Goal: Navigation & Orientation: Find specific page/section

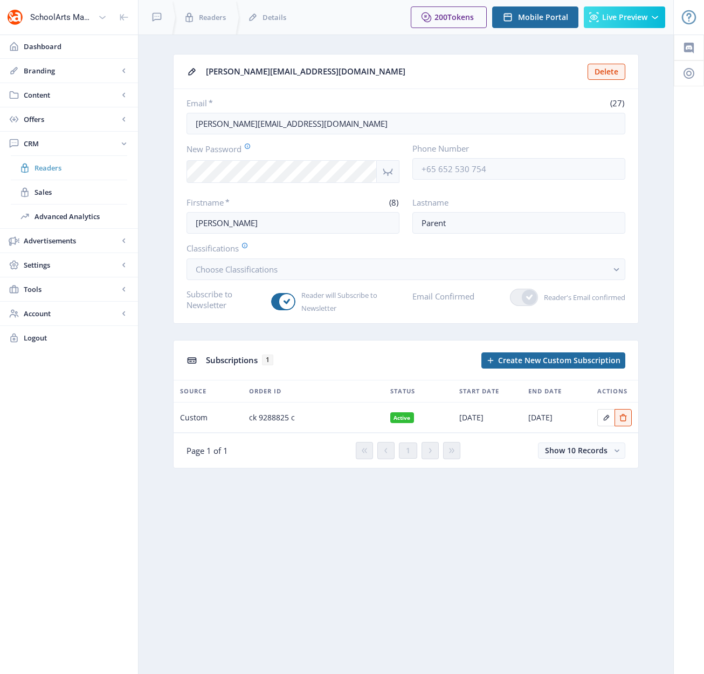
click at [45, 169] on span "Readers" at bounding box center [81, 167] width 93 height 11
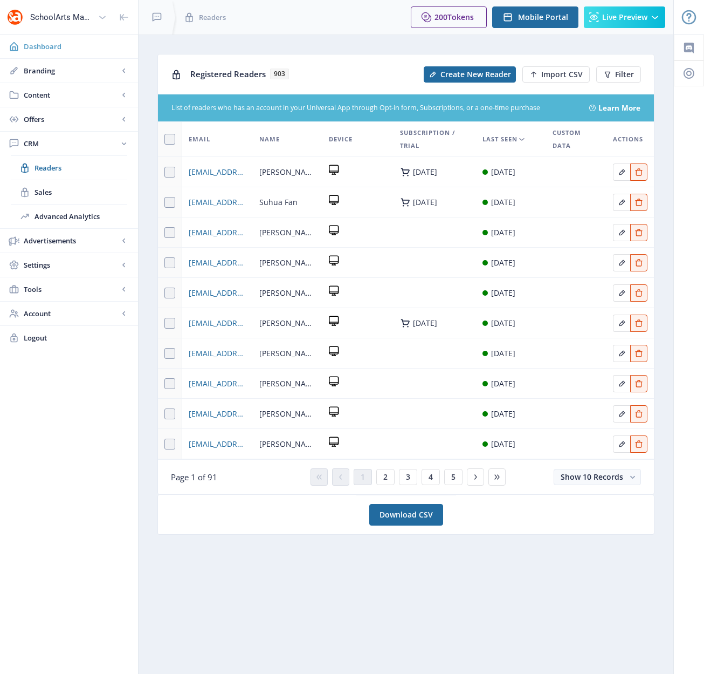
click at [50, 47] on span "Dashboard" at bounding box center [77, 46] width 106 height 11
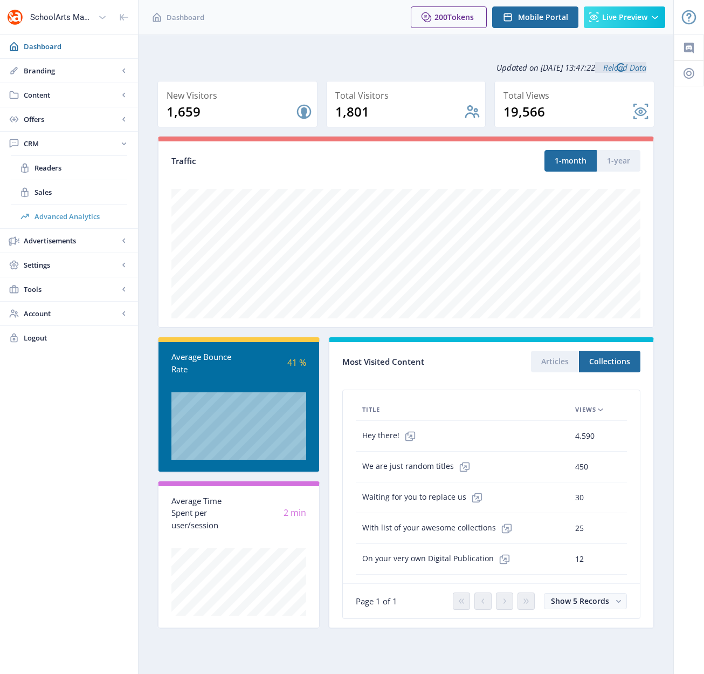
click at [58, 218] on span "Advanced Analytics" at bounding box center [81, 216] width 93 height 11
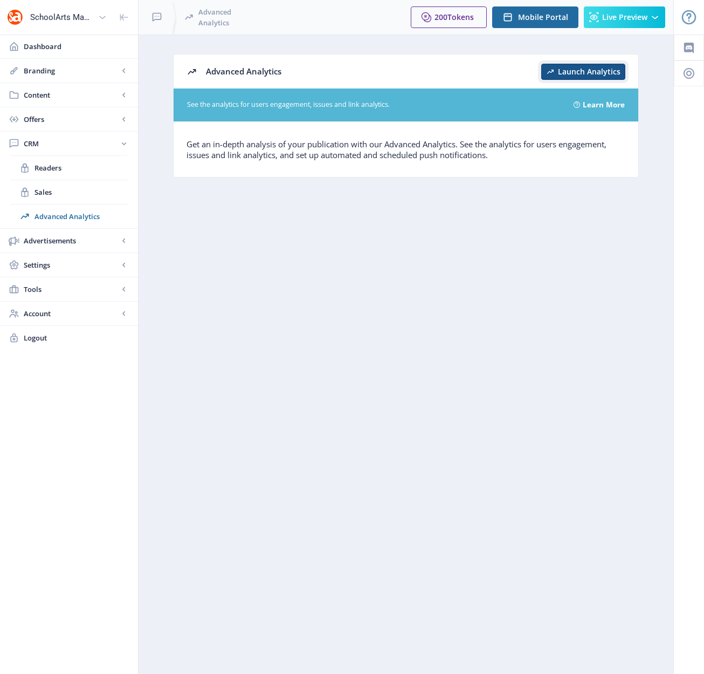
click at [595, 79] on button "Launch Analytics" at bounding box center [584, 72] width 84 height 16
click at [47, 48] on span "Dashboard" at bounding box center [77, 46] width 106 height 11
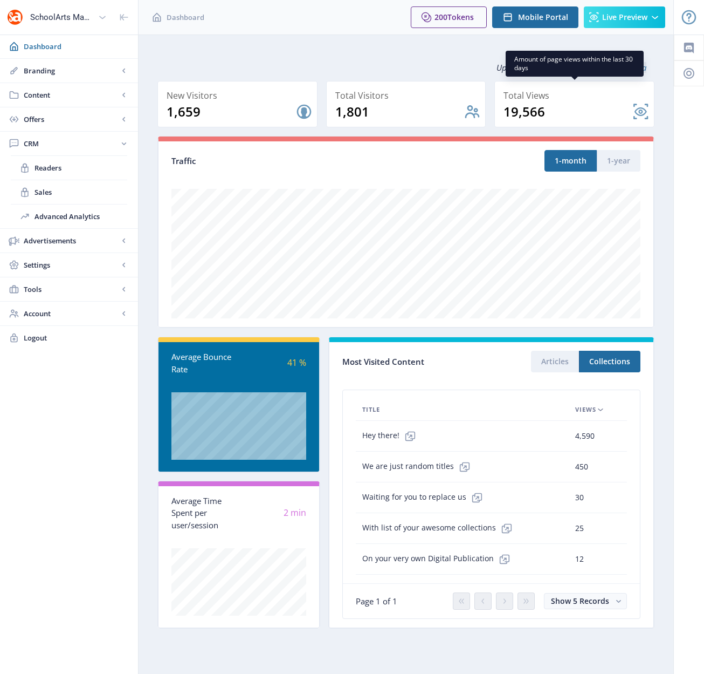
click at [642, 109] on nb-card-back at bounding box center [575, 104] width 160 height 46
click at [52, 169] on span "Readers" at bounding box center [81, 167] width 93 height 11
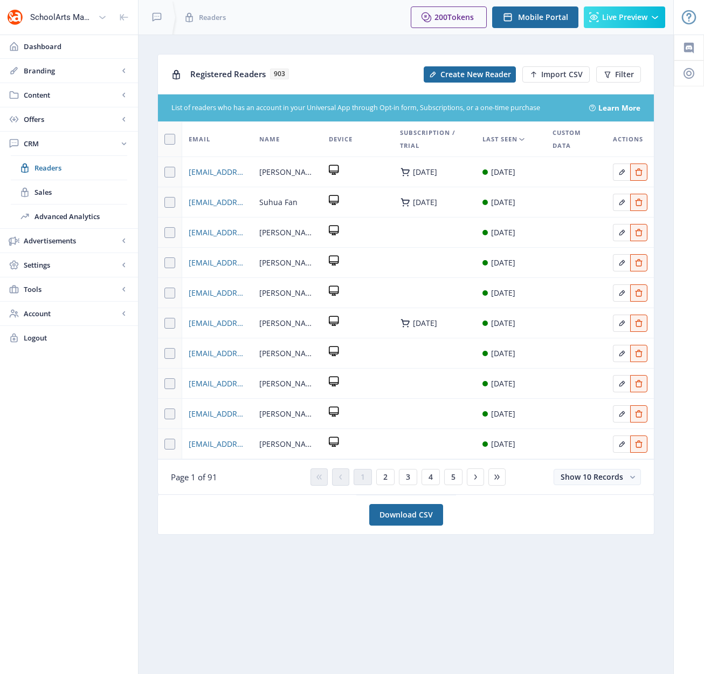
click at [612, 109] on link "Learn More" at bounding box center [620, 107] width 42 height 11
click at [50, 46] on span "Dashboard" at bounding box center [77, 46] width 106 height 11
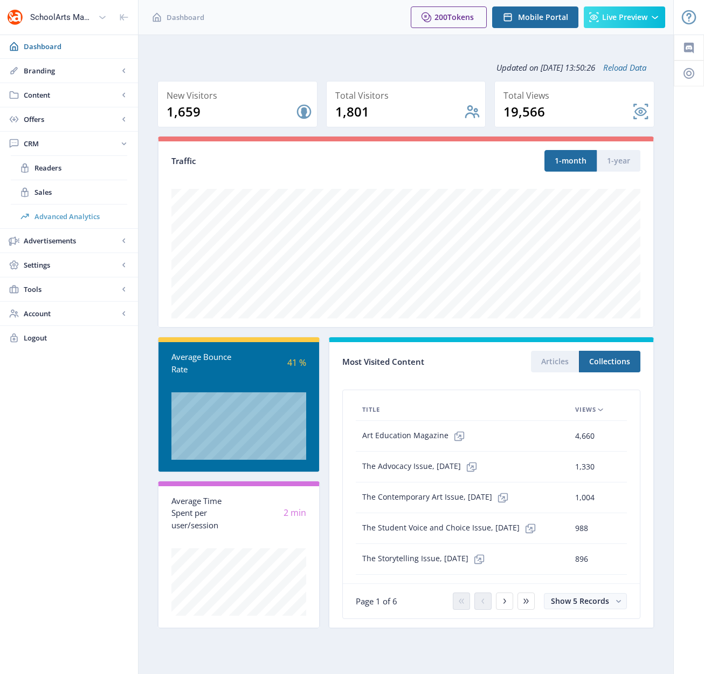
click at [70, 217] on span "Advanced Analytics" at bounding box center [81, 216] width 93 height 11
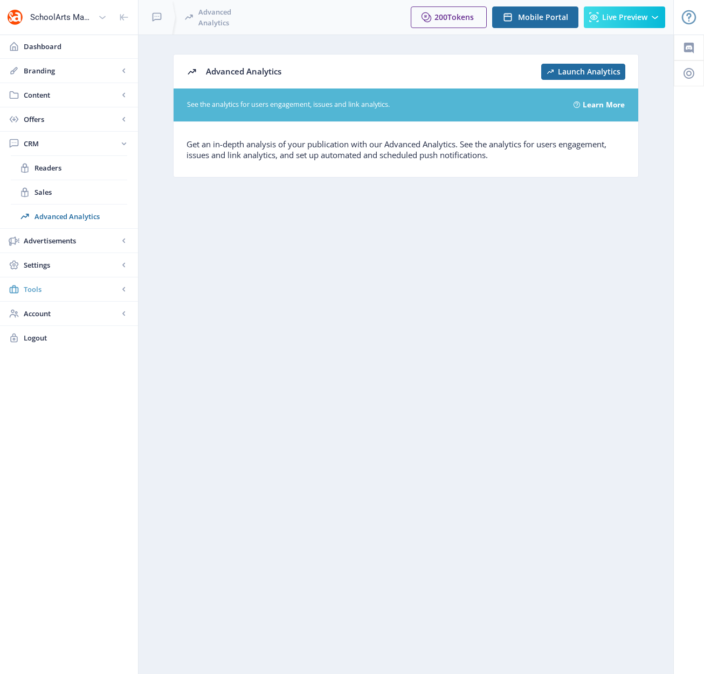
click at [39, 289] on span "Tools" at bounding box center [71, 289] width 95 height 11
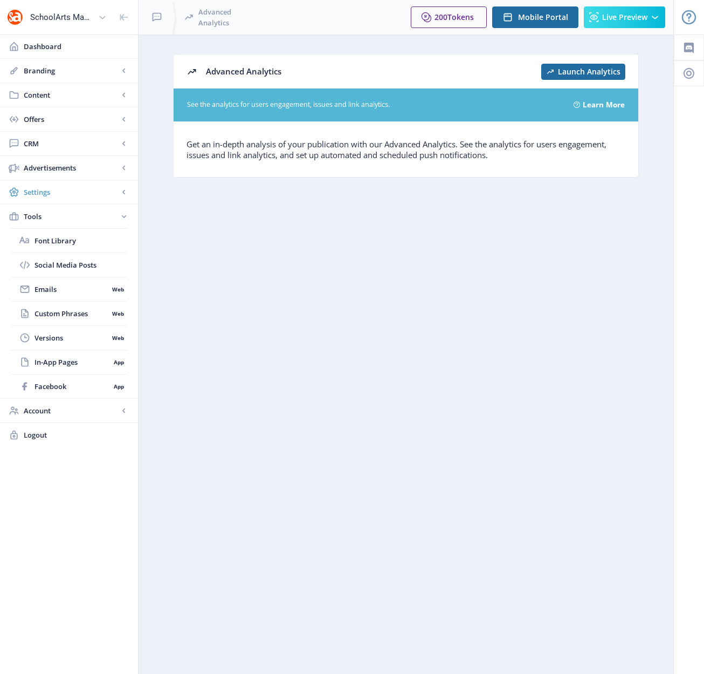
click at [55, 195] on span "Settings" at bounding box center [71, 192] width 95 height 11
click at [38, 312] on span "SEO" at bounding box center [72, 313] width 74 height 11
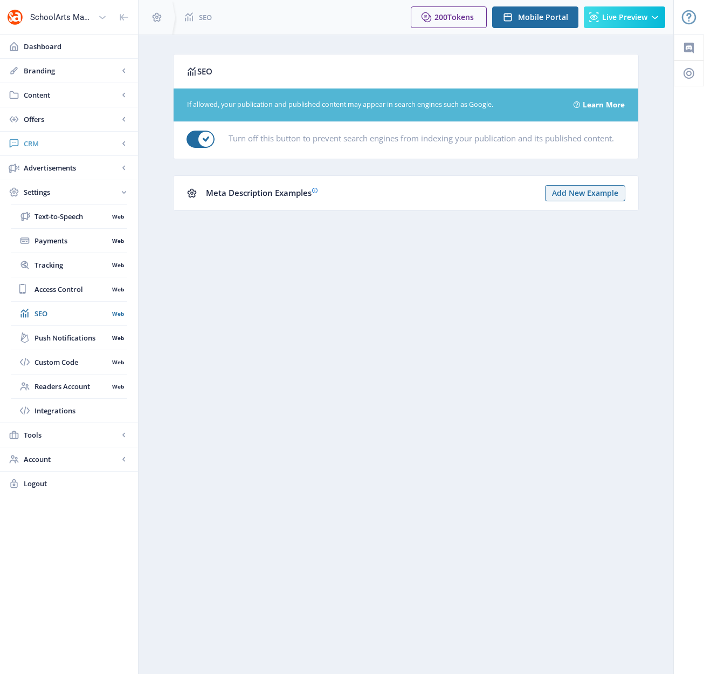
click at [26, 140] on span "CRM" at bounding box center [71, 143] width 95 height 11
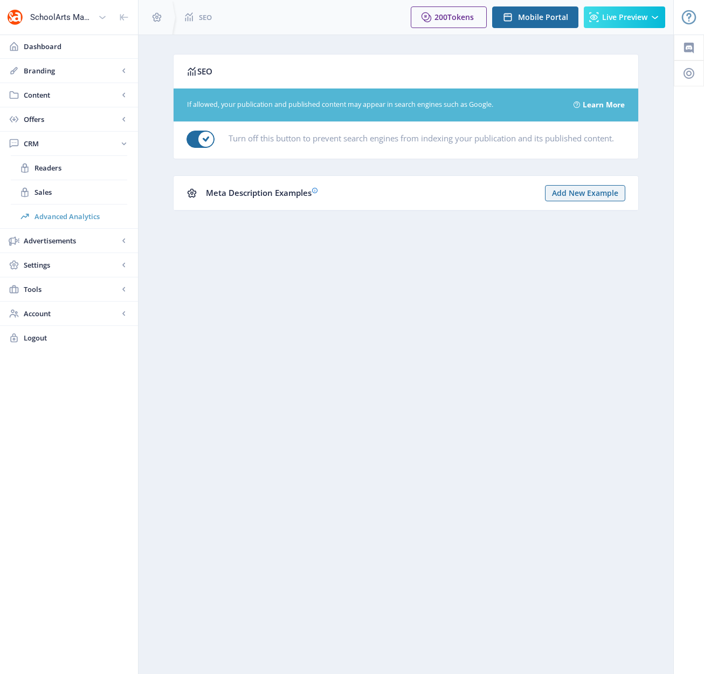
click at [54, 217] on span "Advanced Analytics" at bounding box center [81, 216] width 93 height 11
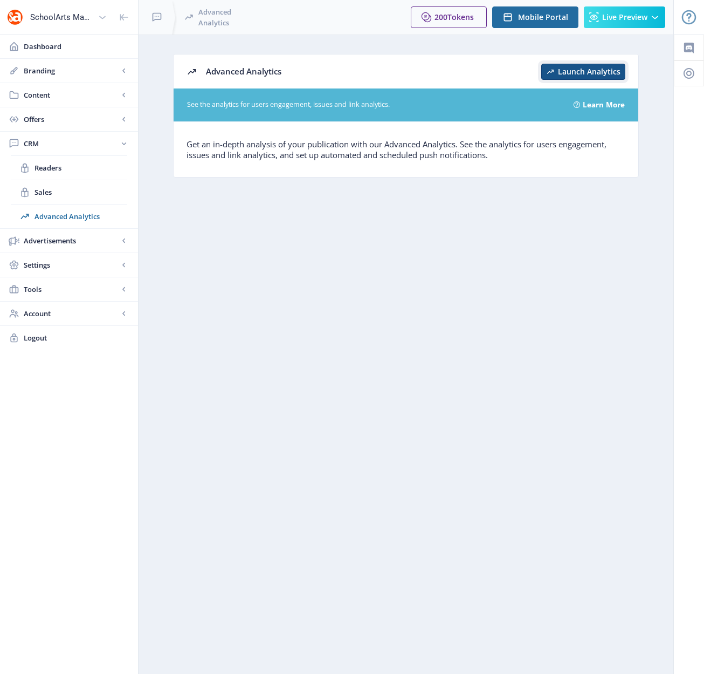
click at [559, 69] on span "Launch Analytics" at bounding box center [589, 71] width 63 height 9
